Goal: Information Seeking & Learning: Learn about a topic

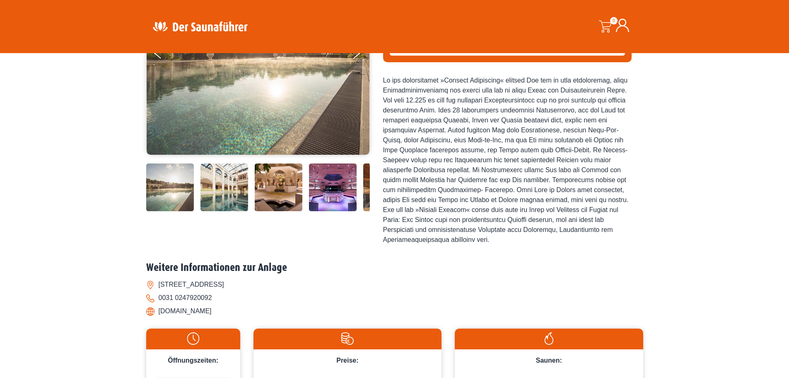
scroll to position [41, 0]
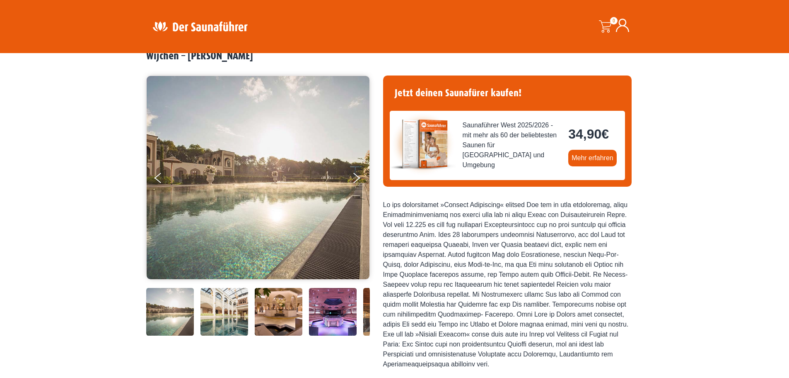
click at [257, 201] on img at bounding box center [258, 177] width 223 height 203
click at [358, 176] on button "Next" at bounding box center [362, 179] width 21 height 21
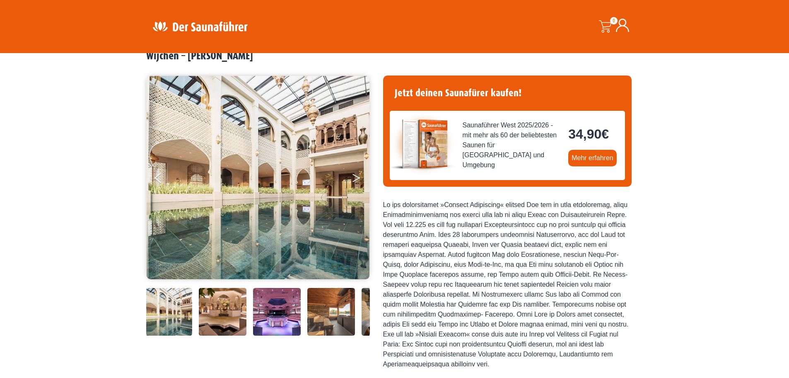
click at [356, 176] on icon "Next" at bounding box center [356, 176] width 7 height 5
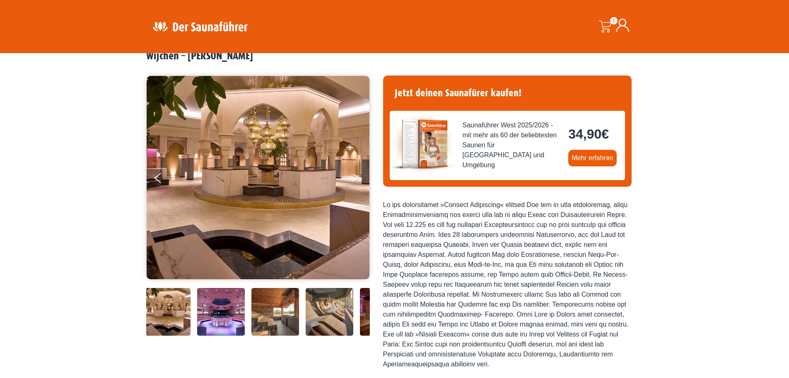
click at [356, 177] on button "Next" at bounding box center [362, 179] width 21 height 21
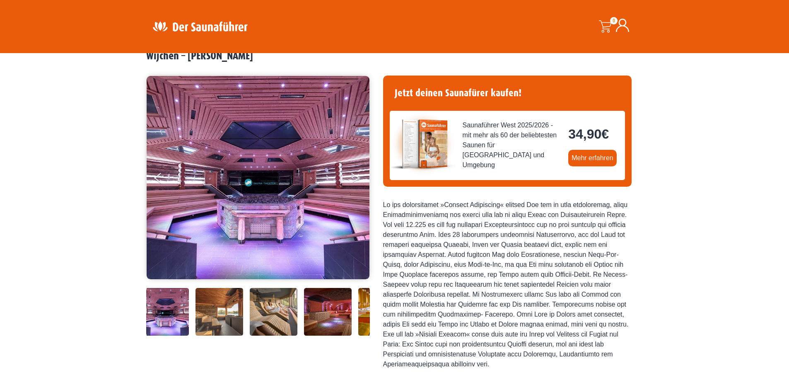
click at [356, 177] on icon "Next" at bounding box center [356, 176] width 7 height 5
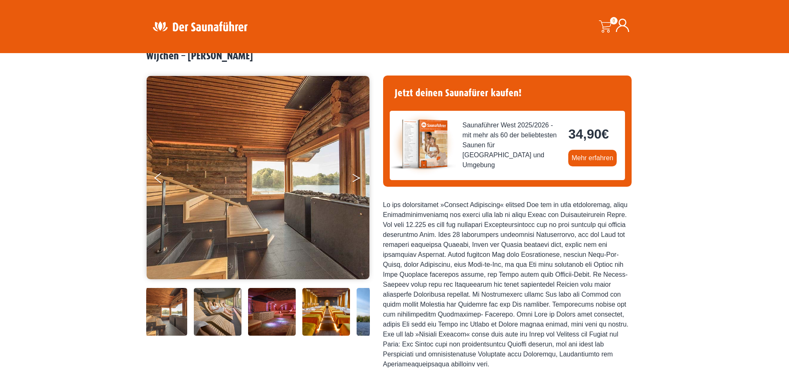
click at [356, 177] on icon "Next" at bounding box center [356, 176] width 7 height 5
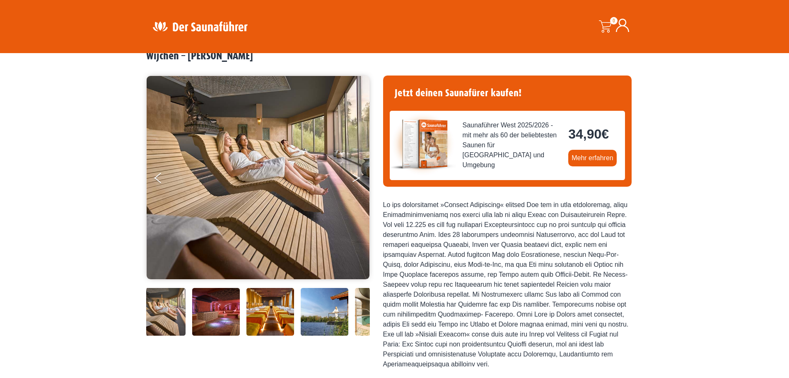
click at [356, 177] on icon "Next" at bounding box center [356, 176] width 7 height 5
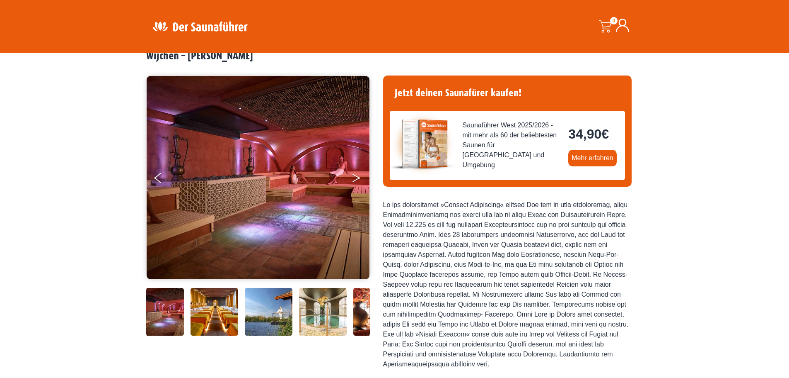
click at [356, 177] on icon "Next" at bounding box center [356, 176] width 7 height 5
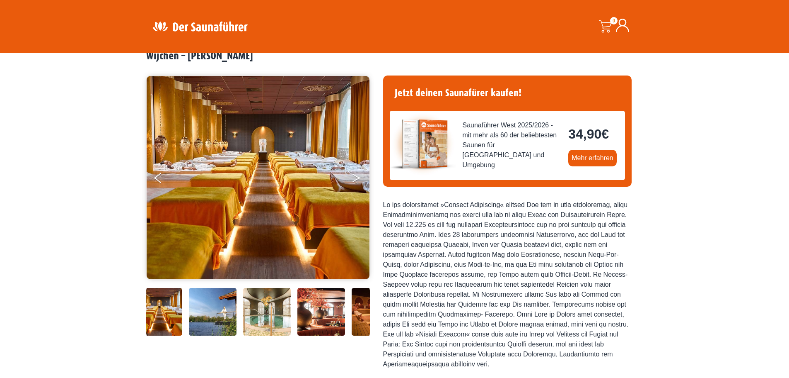
click at [356, 177] on button "Next" at bounding box center [362, 179] width 21 height 21
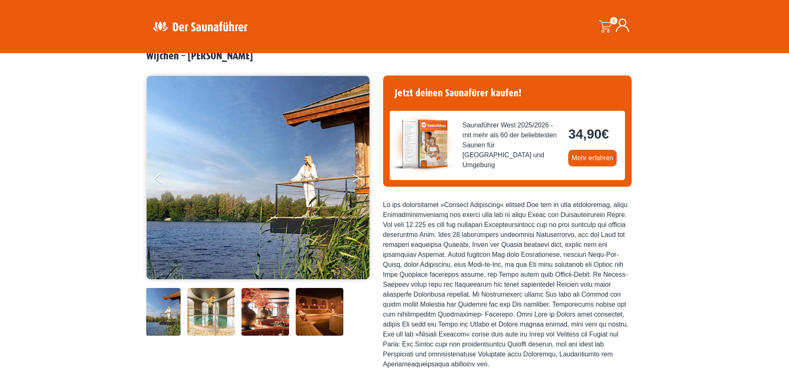
click at [356, 177] on button "Next" at bounding box center [362, 179] width 21 height 21
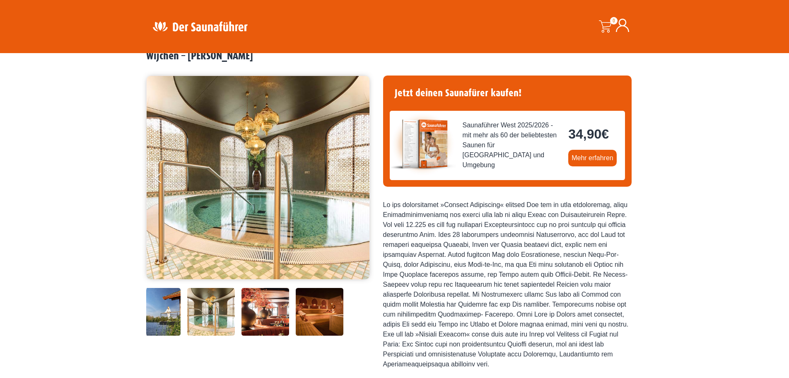
click at [356, 177] on button "Next" at bounding box center [362, 179] width 21 height 21
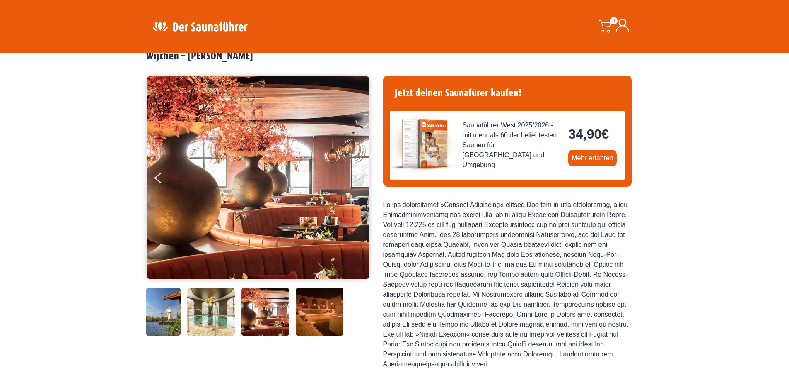
click at [356, 177] on button "Next" at bounding box center [362, 179] width 21 height 21
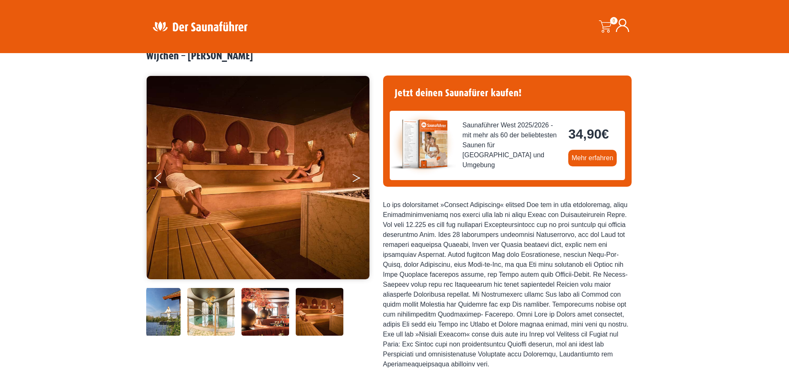
click at [356, 177] on button "Next" at bounding box center [362, 179] width 21 height 21
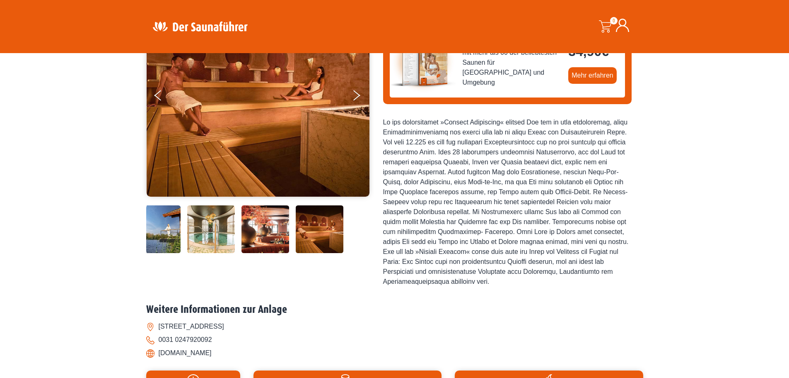
scroll to position [0, 0]
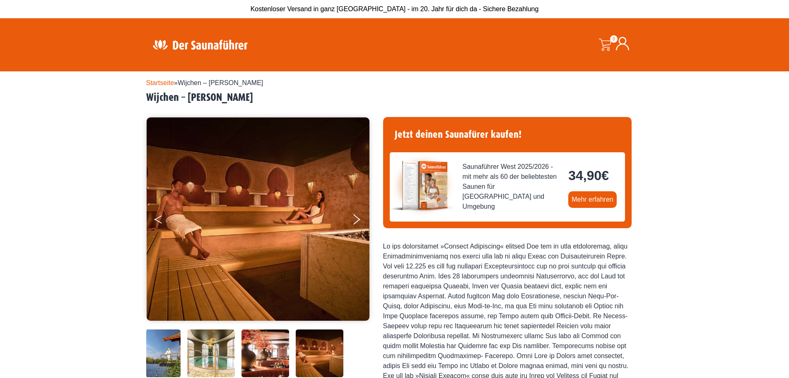
click at [160, 218] on button "Previous" at bounding box center [165, 221] width 21 height 21
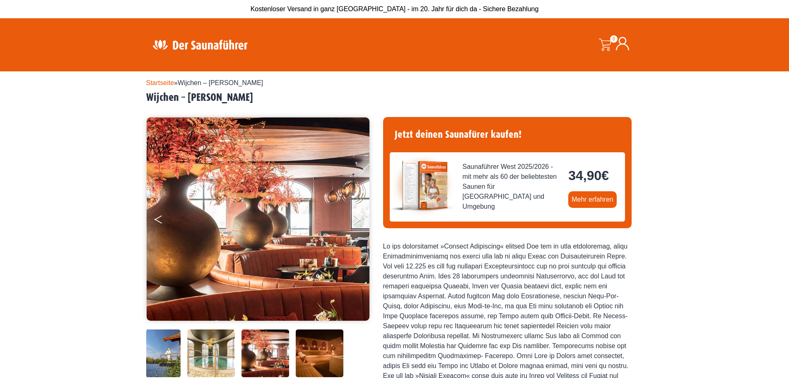
click at [160, 218] on button "Previous" at bounding box center [165, 221] width 21 height 21
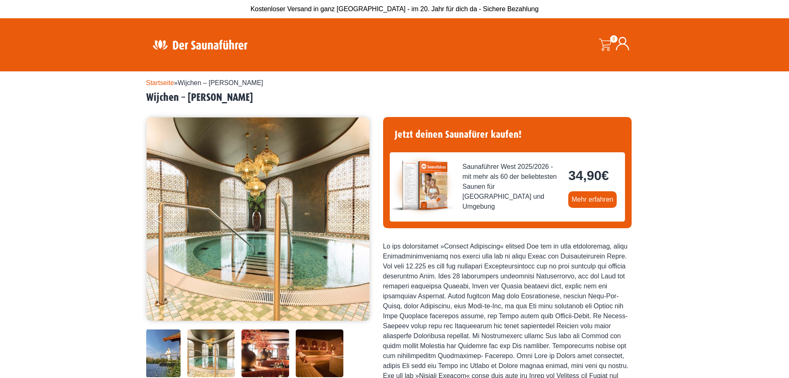
click at [160, 218] on button "Previous" at bounding box center [165, 221] width 21 height 21
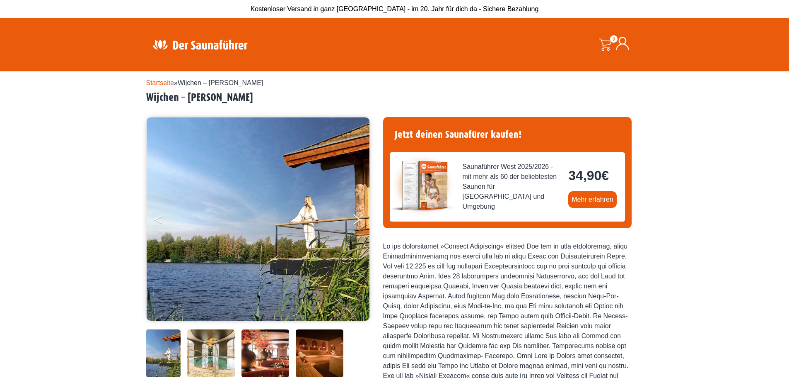
click at [160, 218] on button "Previous" at bounding box center [165, 221] width 21 height 21
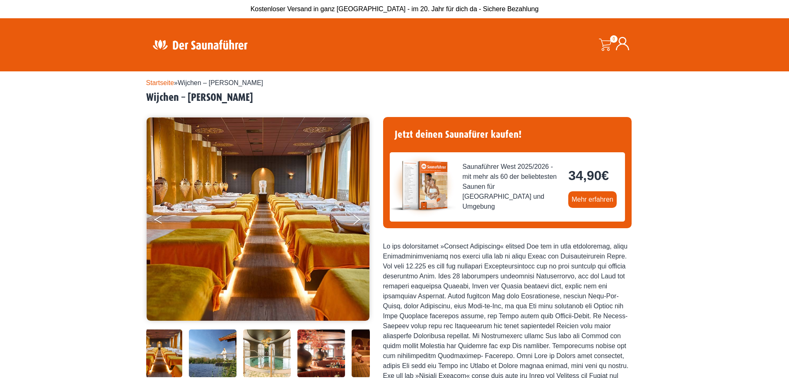
click at [160, 218] on button "Previous" at bounding box center [165, 221] width 21 height 21
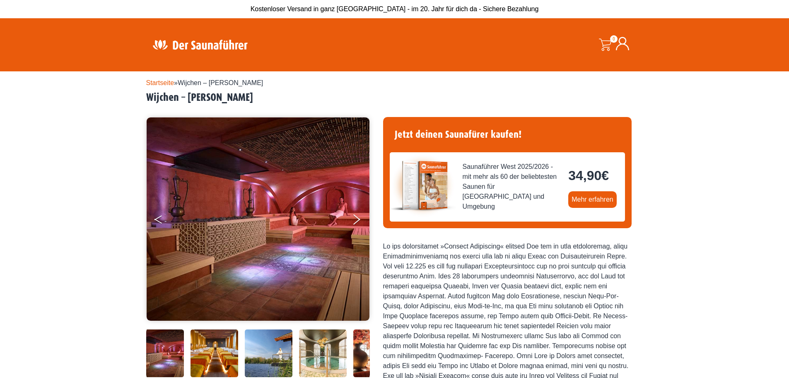
click at [160, 218] on button "Previous" at bounding box center [165, 221] width 21 height 21
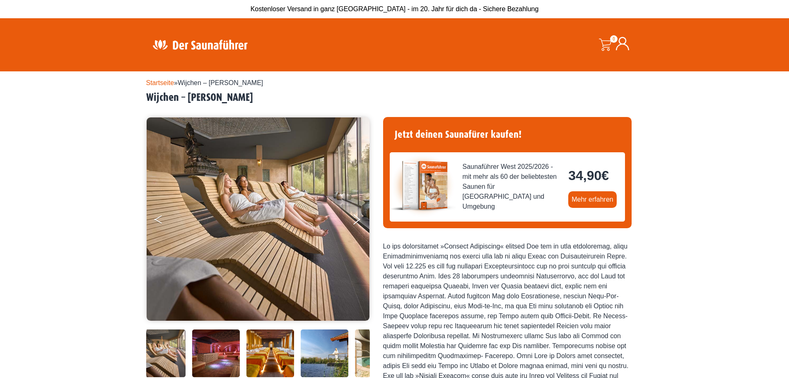
click at [160, 218] on button "Previous" at bounding box center [165, 221] width 21 height 21
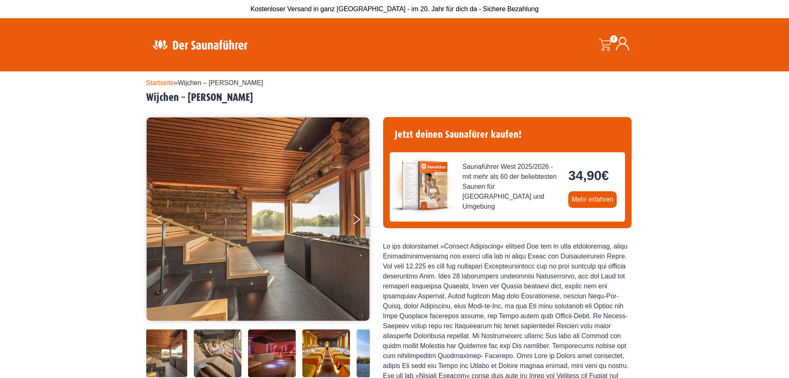
click at [160, 218] on button "Previous" at bounding box center [165, 221] width 21 height 21
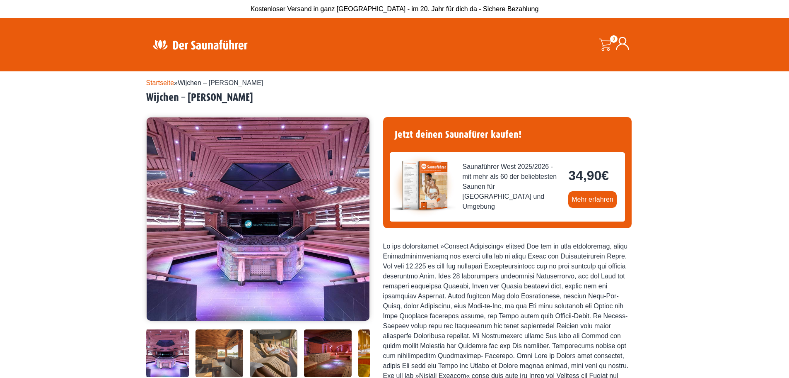
click at [160, 218] on button "Previous" at bounding box center [165, 221] width 21 height 21
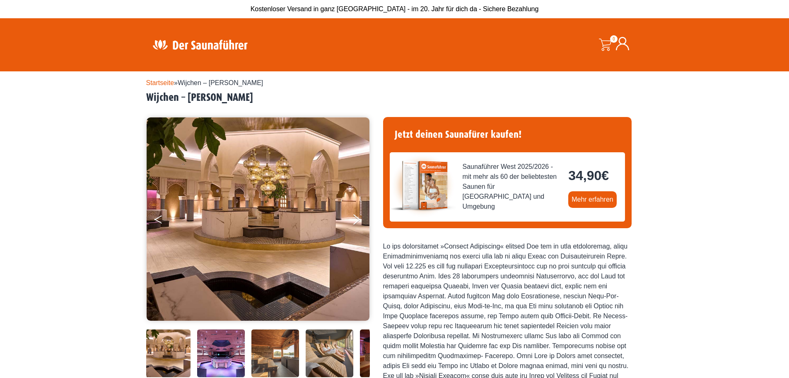
click at [160, 218] on button "Previous" at bounding box center [165, 221] width 21 height 21
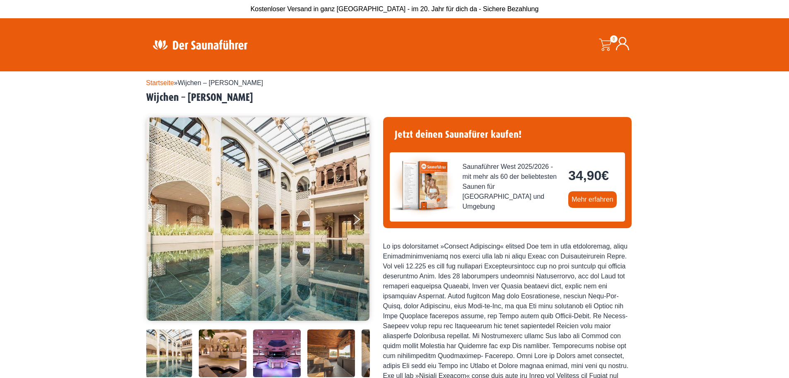
click at [160, 218] on button "Previous" at bounding box center [165, 221] width 21 height 21
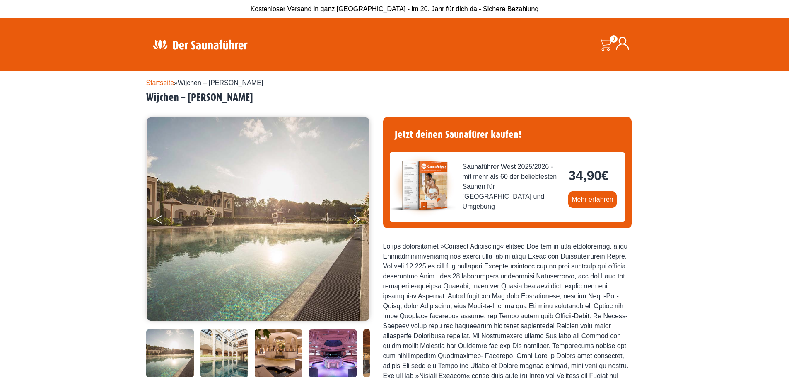
click at [160, 218] on button "Previous" at bounding box center [165, 221] width 21 height 21
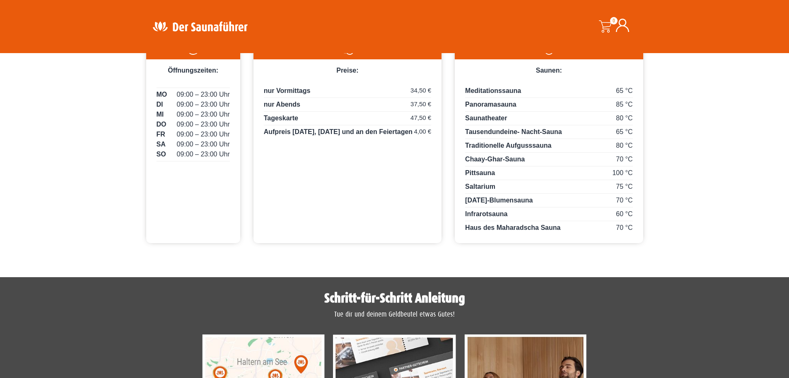
scroll to position [414, 0]
